Goal: Transaction & Acquisition: Subscribe to service/newsletter

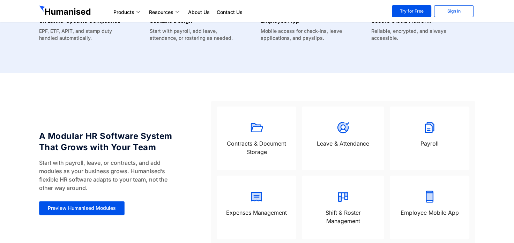
scroll to position [523, 0]
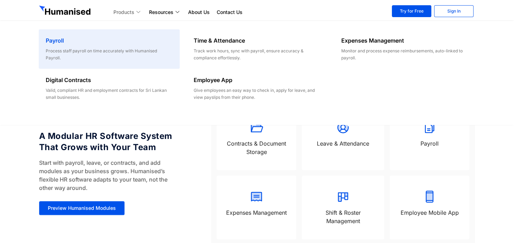
click at [118, 52] on div "Process staff payroll on time accurately with Humanised Payroll." at bounding box center [109, 54] width 127 height 14
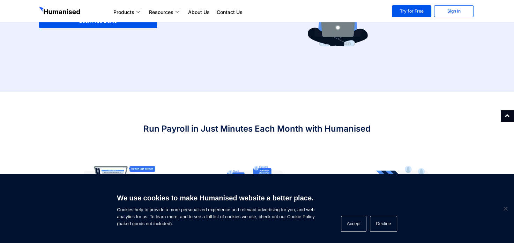
scroll to position [169, 0]
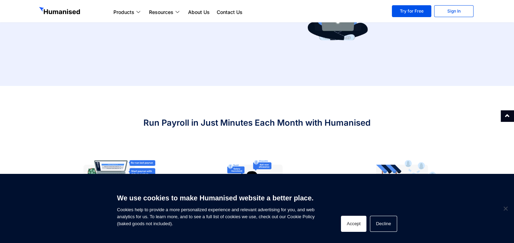
click at [350, 223] on button "Accept" at bounding box center [354, 224] width 26 height 16
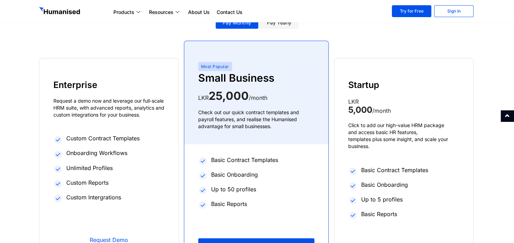
scroll to position [1149, 0]
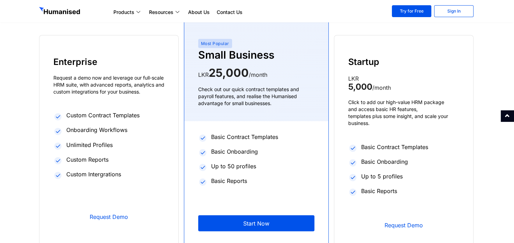
click at [383, 74] on p "LKR 5,000 /month" at bounding box center [403, 82] width 111 height 17
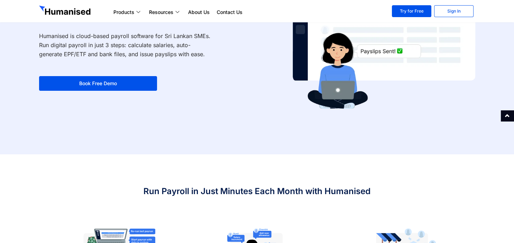
scroll to position [0, 0]
